Goal: Task Accomplishment & Management: Use online tool/utility

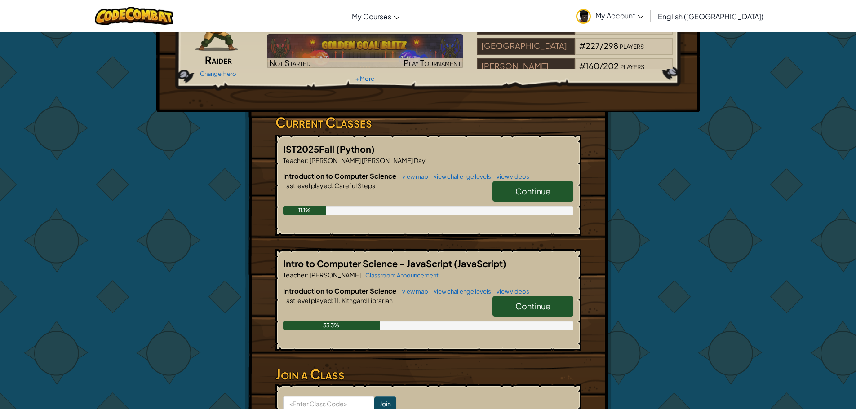
scroll to position [90, 0]
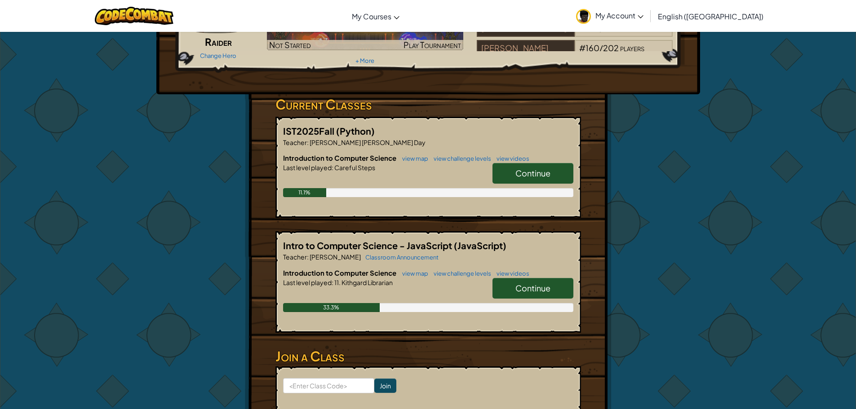
drag, startPoint x: 551, startPoint y: 173, endPoint x: 555, endPoint y: 168, distance: 6.7
click at [556, 168] on link "Continue" at bounding box center [532, 173] width 81 height 21
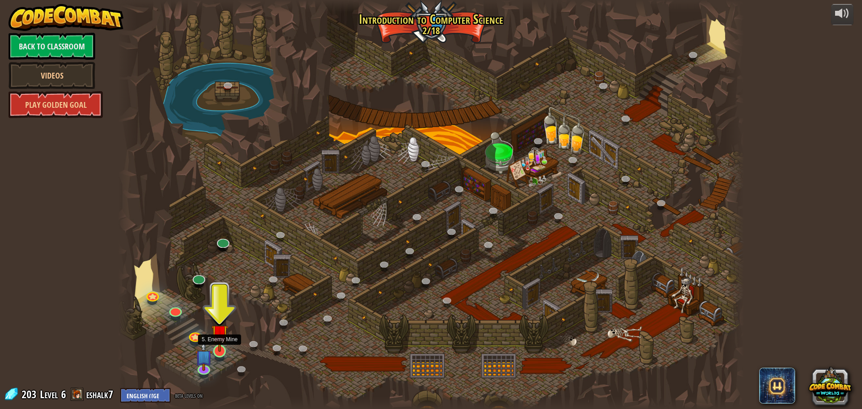
click at [216, 343] on img at bounding box center [220, 333] width 17 height 38
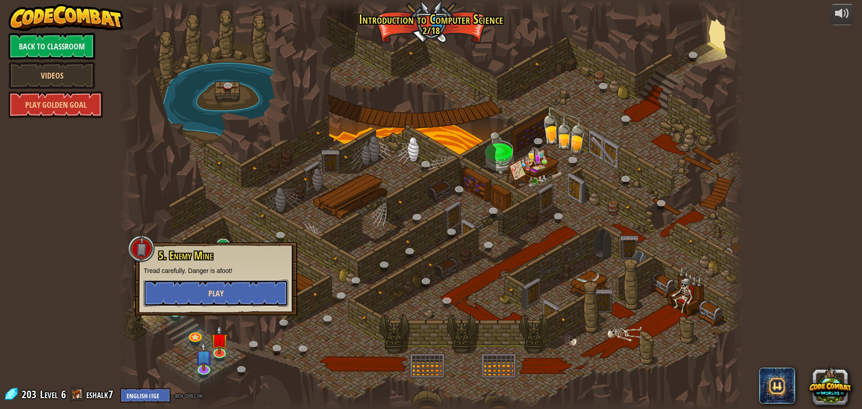
click at [247, 286] on button "Play" at bounding box center [216, 293] width 145 height 27
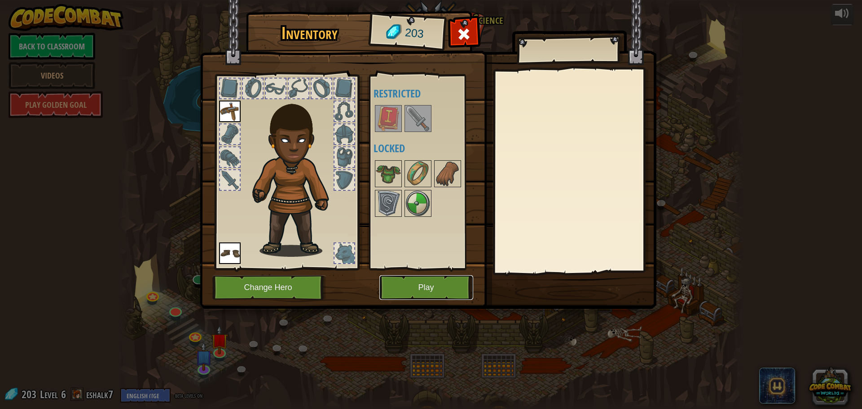
click at [414, 293] on button "Play" at bounding box center [426, 287] width 94 height 25
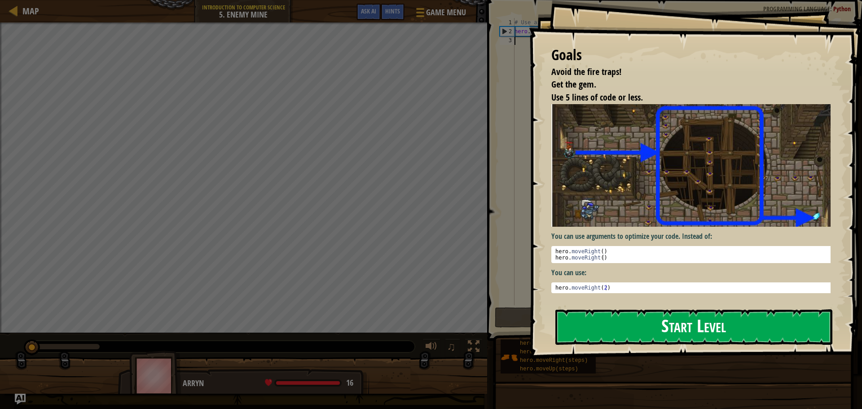
click at [587, 316] on button "Start Level" at bounding box center [694, 326] width 277 height 35
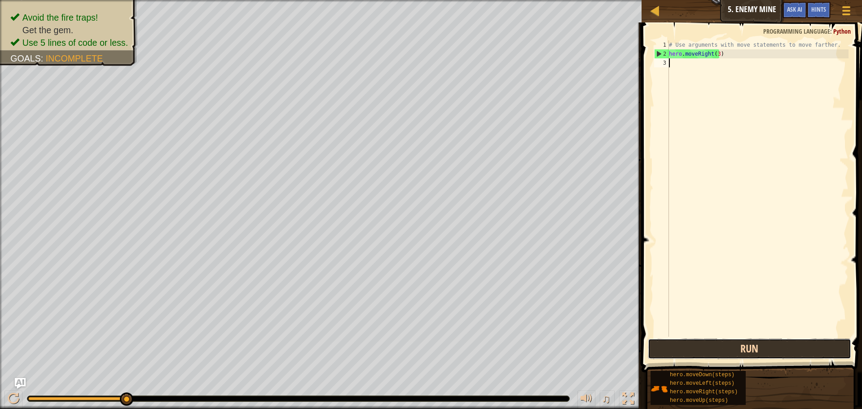
click at [755, 350] on button "Run" at bounding box center [749, 349] width 203 height 21
click at [718, 64] on div "# Use arguments with move statements to move farther. hero . moveRight ( 3 ) he…" at bounding box center [757, 197] width 181 height 314
type textarea "hero.moveUp()"
click at [727, 74] on div "# Use arguments with move statements to move farther. hero . moveRight ( 3 ) he…" at bounding box center [757, 197] width 181 height 314
click at [721, 80] on div "# Use arguments with move statements to move farther. hero . moveRight ( 3 ) he…" at bounding box center [757, 197] width 181 height 314
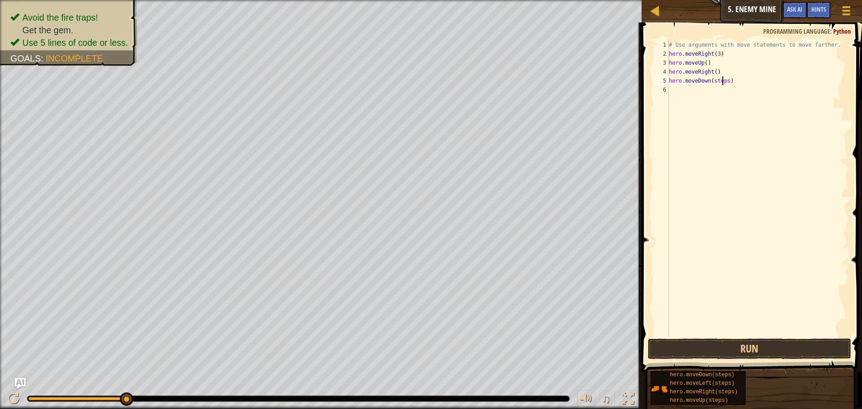
click at [721, 80] on div "# Use arguments with move statements to move farther. hero . moveRight ( 3 ) he…" at bounding box center [757, 197] width 181 height 314
click at [719, 348] on button "Run" at bounding box center [749, 349] width 203 height 21
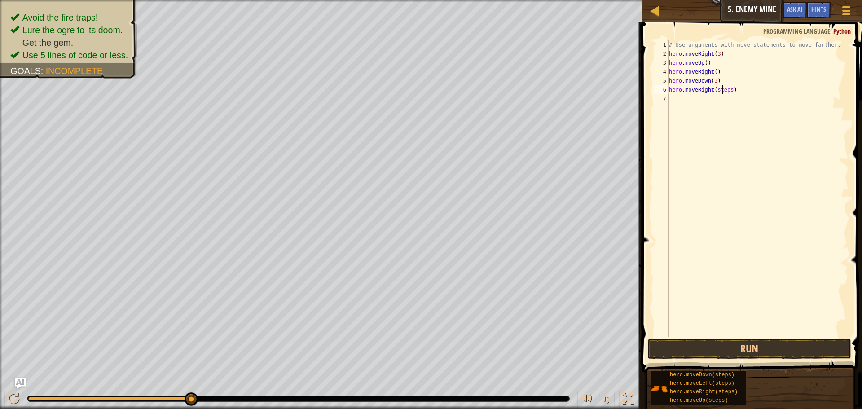
click at [722, 88] on div "# Use arguments with move statements to move farther. hero . moveRight ( 3 ) he…" at bounding box center [757, 197] width 181 height 314
type textarea "hero.moveRight(2)"
click at [772, 347] on button "Run" at bounding box center [749, 349] width 203 height 21
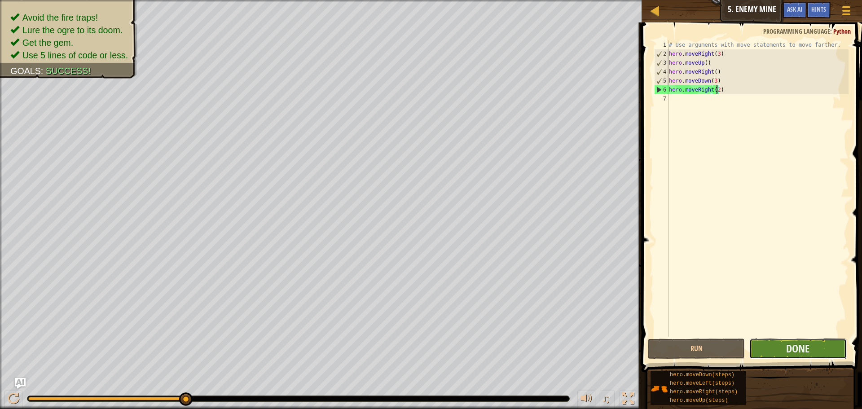
click at [776, 344] on button "Done" at bounding box center [798, 349] width 97 height 21
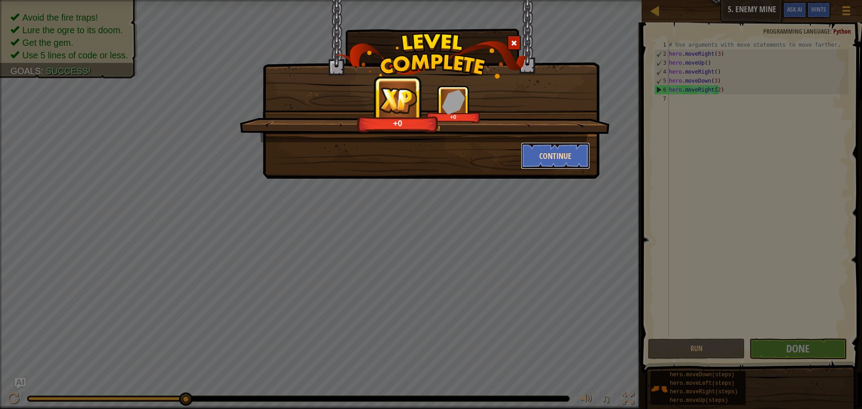
click at [568, 147] on button "Continue" at bounding box center [556, 155] width 70 height 27
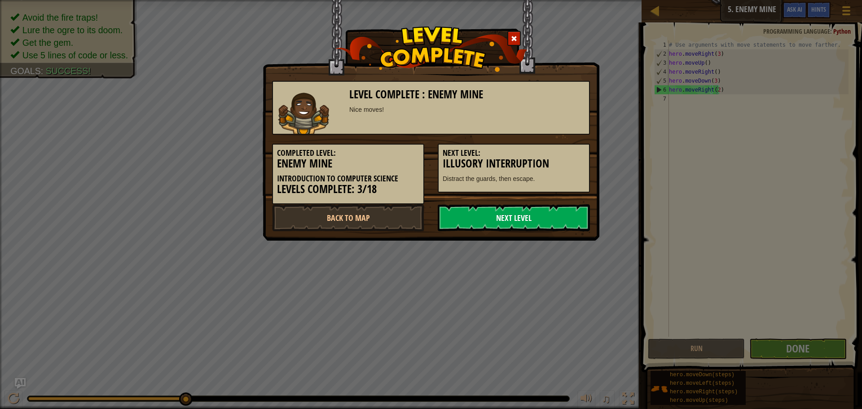
click at [533, 221] on link "Next Level" at bounding box center [514, 217] width 152 height 27
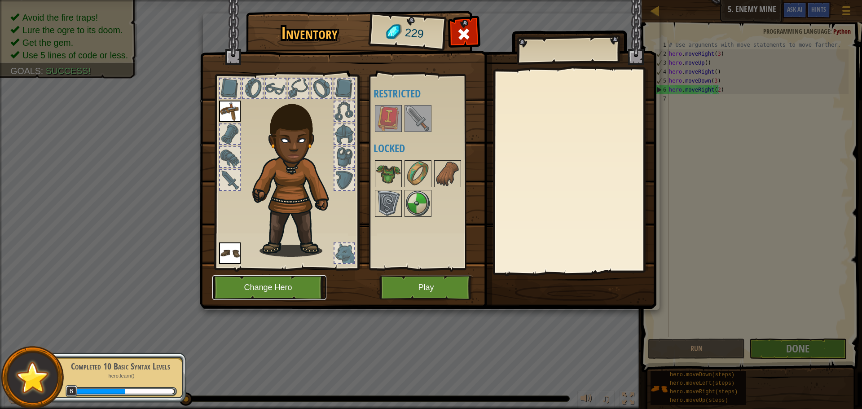
click at [284, 276] on button "Change Hero" at bounding box center [269, 287] width 114 height 25
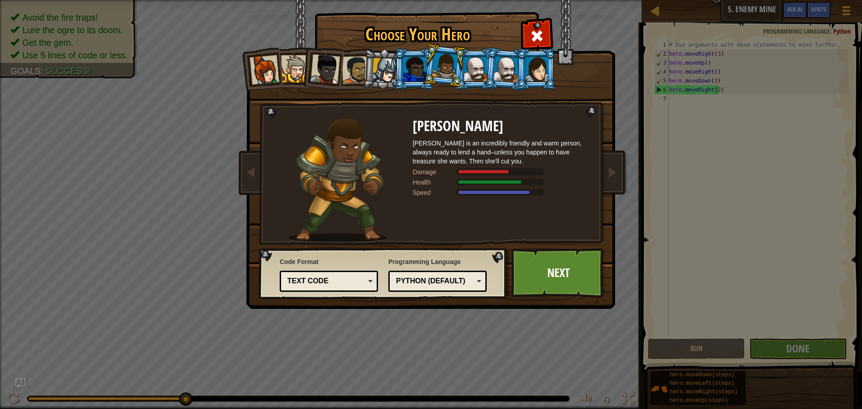
click at [373, 75] on div at bounding box center [385, 71] width 26 height 26
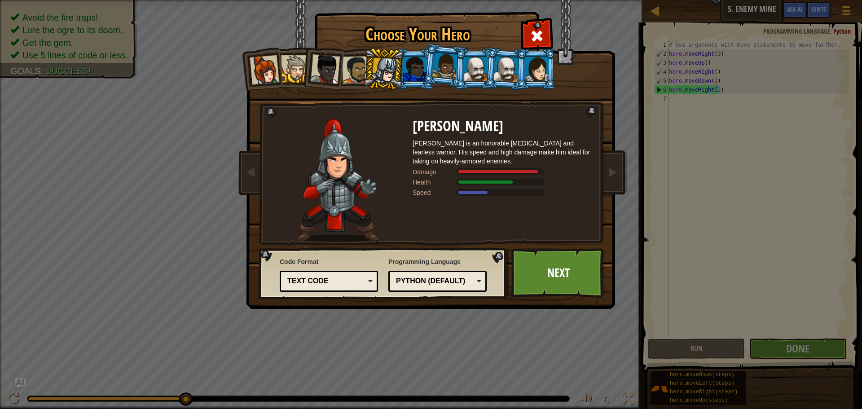
click at [351, 71] on div at bounding box center [356, 70] width 28 height 28
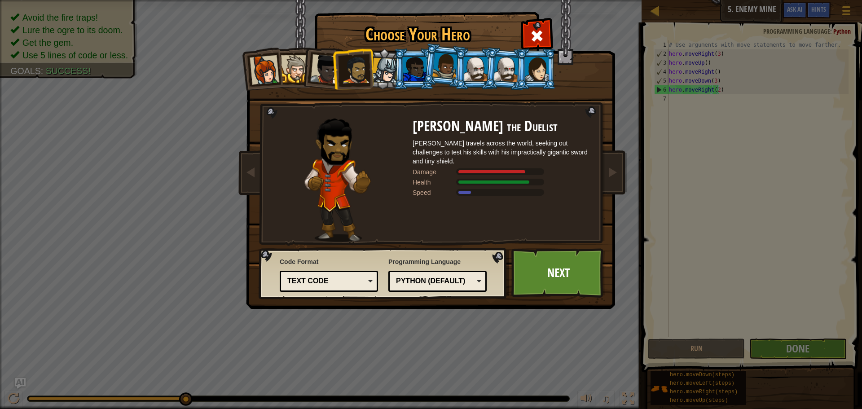
click at [318, 72] on div at bounding box center [325, 69] width 30 height 30
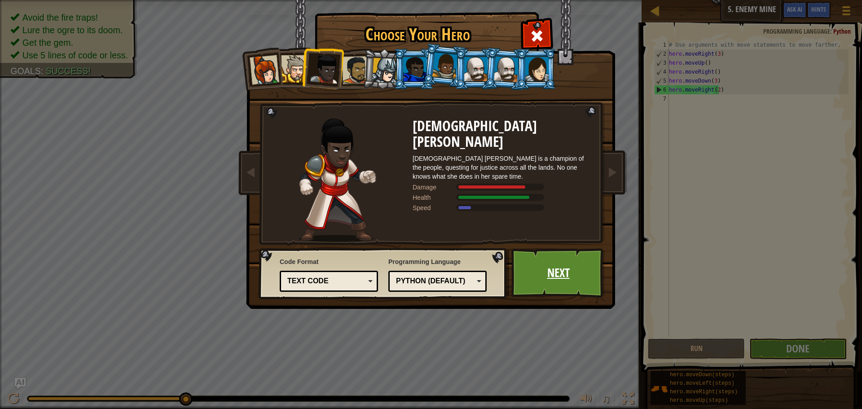
click at [554, 275] on link "Next" at bounding box center [559, 272] width 94 height 49
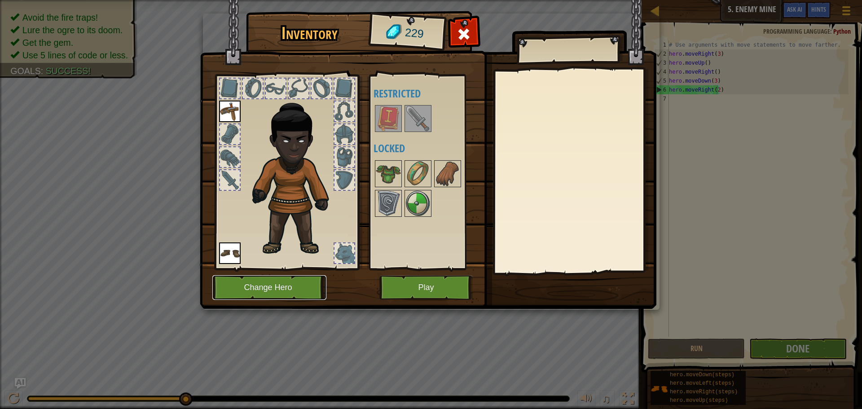
click at [296, 284] on button "Change Hero" at bounding box center [269, 287] width 114 height 25
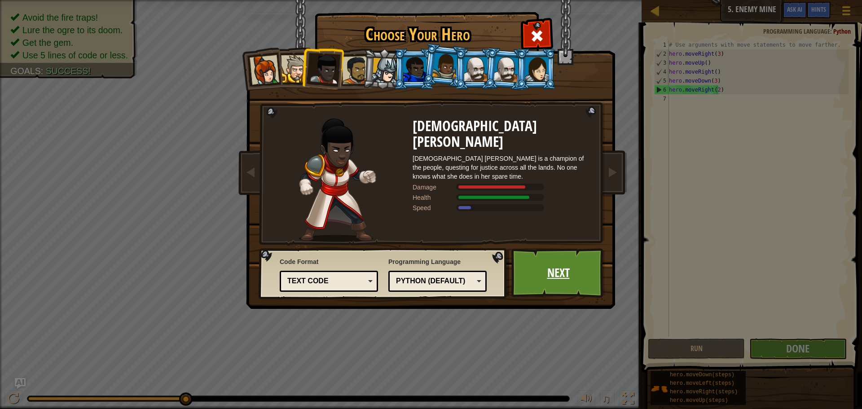
click at [544, 277] on link "Next" at bounding box center [559, 272] width 94 height 49
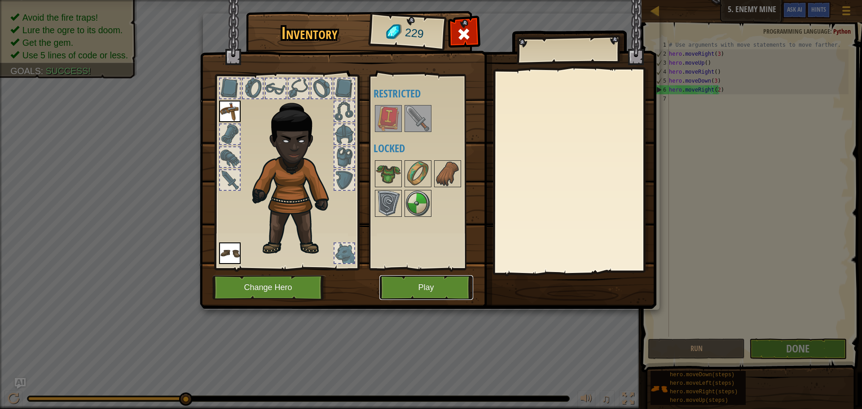
click at [422, 283] on button "Play" at bounding box center [426, 287] width 94 height 25
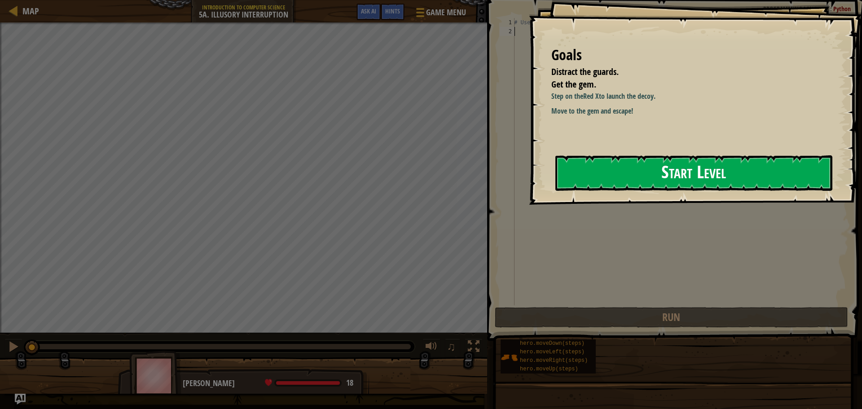
click at [659, 168] on button "Start Level" at bounding box center [694, 172] width 277 height 35
